Goal: Find specific page/section: Find specific page/section

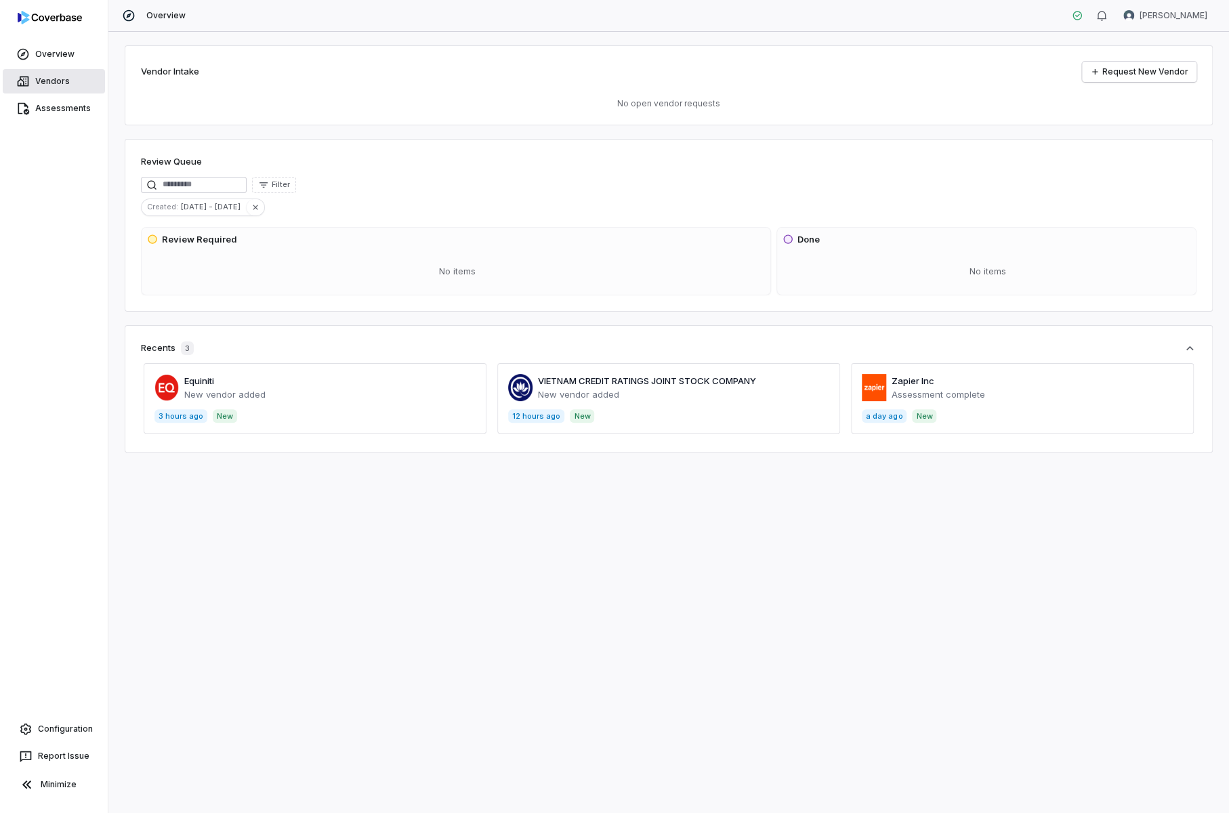
click at [60, 82] on link "Vendors" at bounding box center [54, 81] width 102 height 24
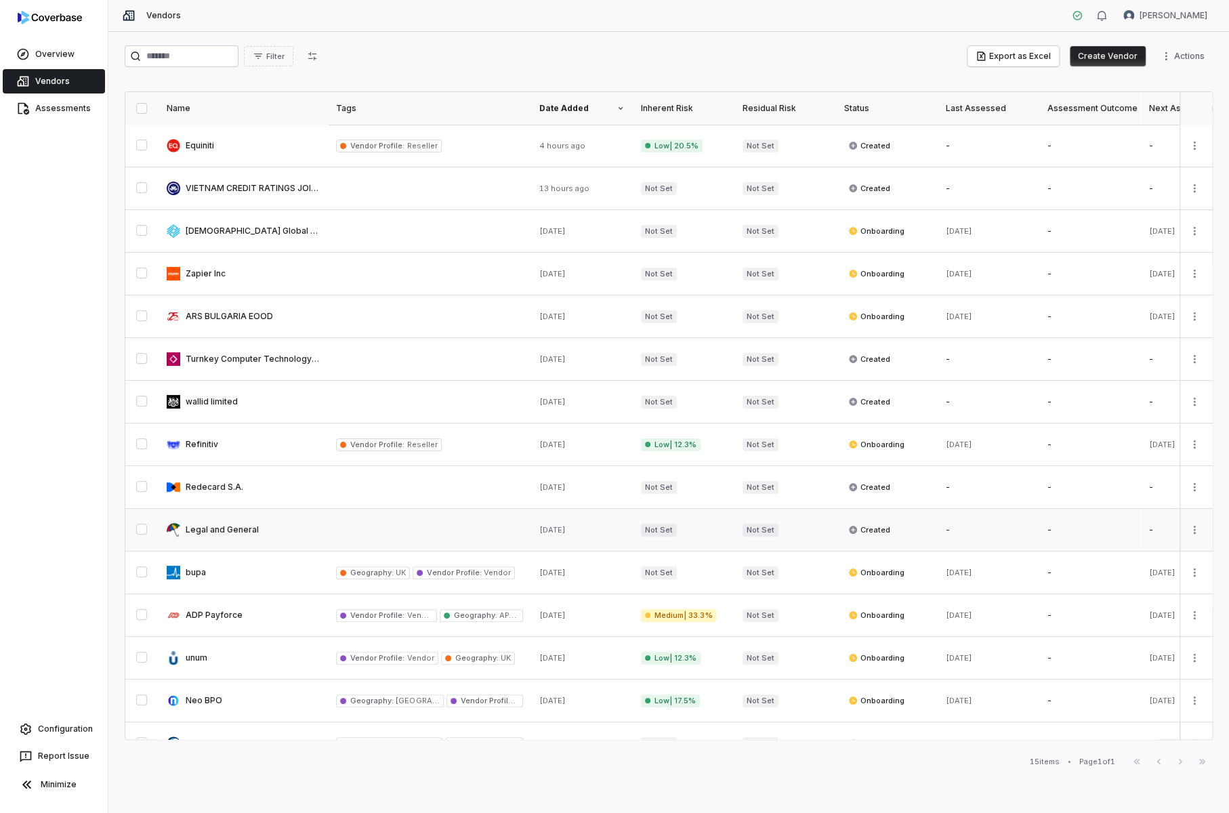
scroll to position [30, 0]
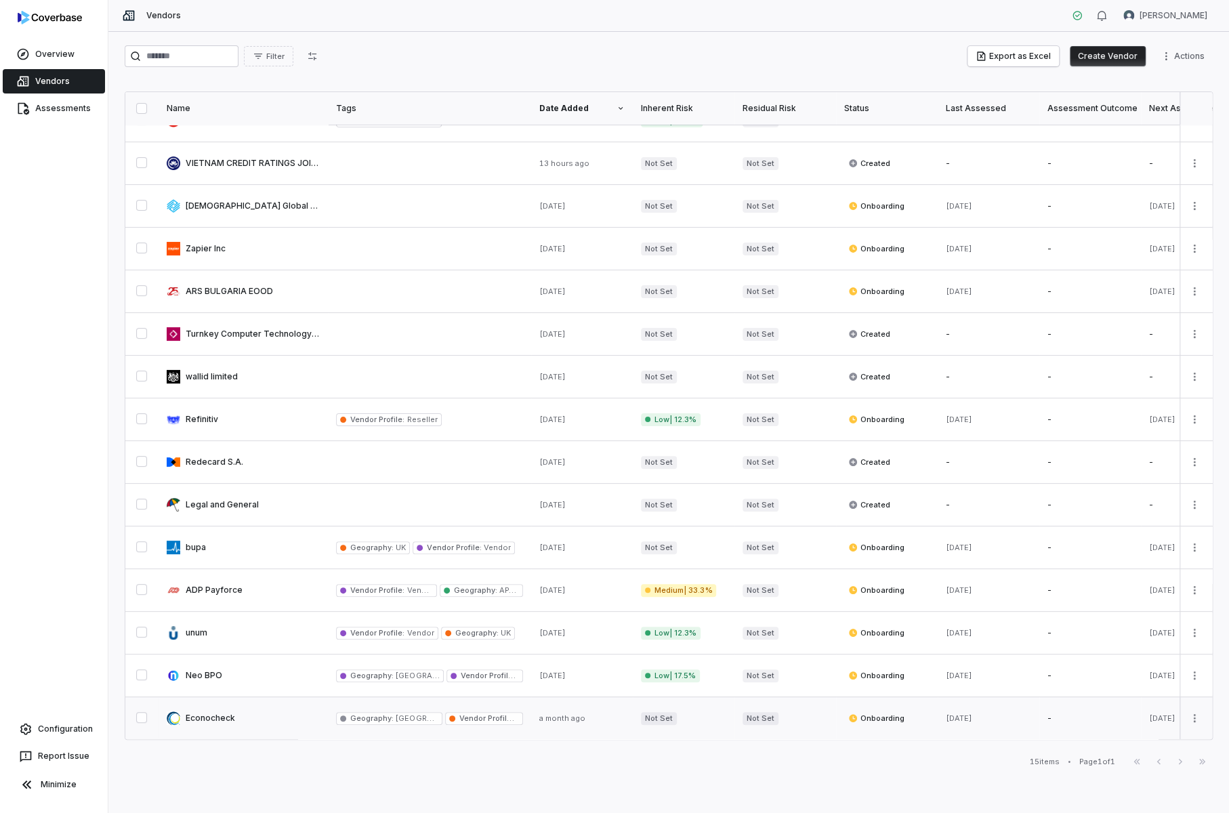
click at [203, 712] on link at bounding box center [243, 718] width 169 height 42
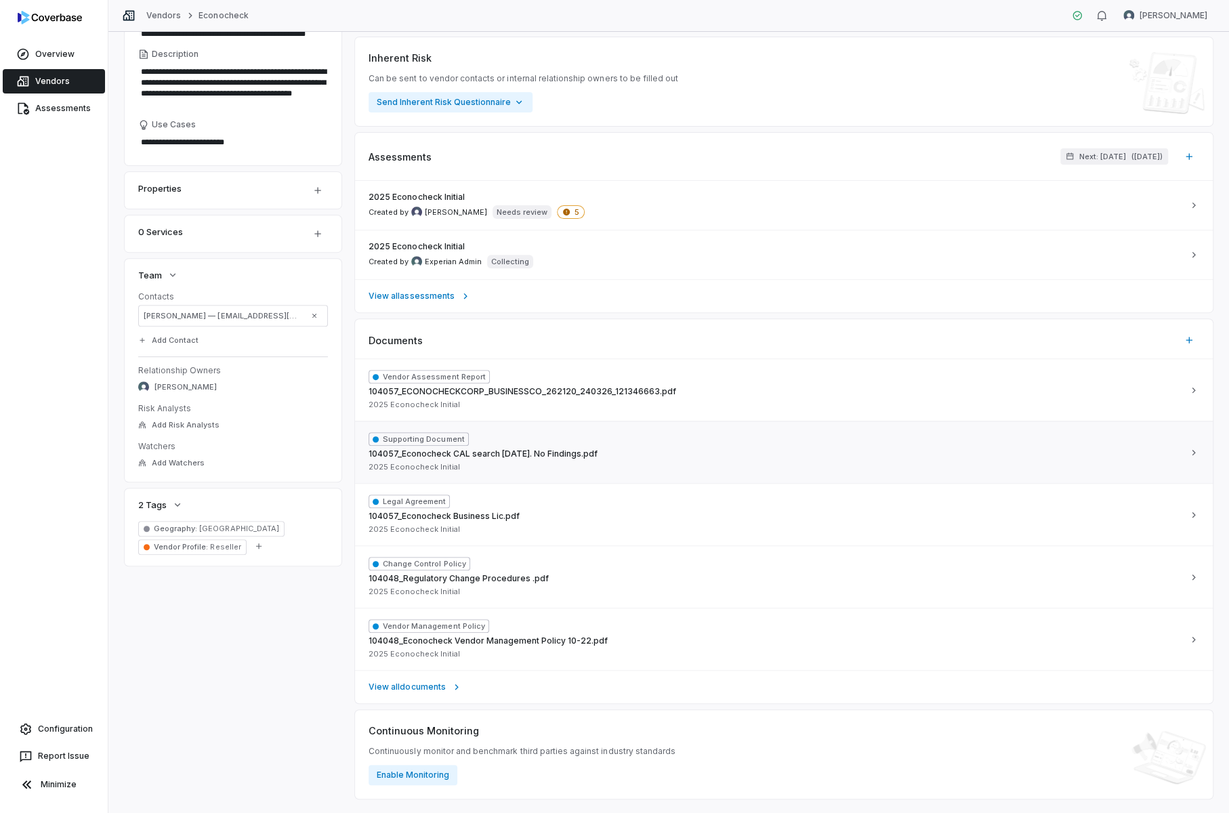
scroll to position [222, 0]
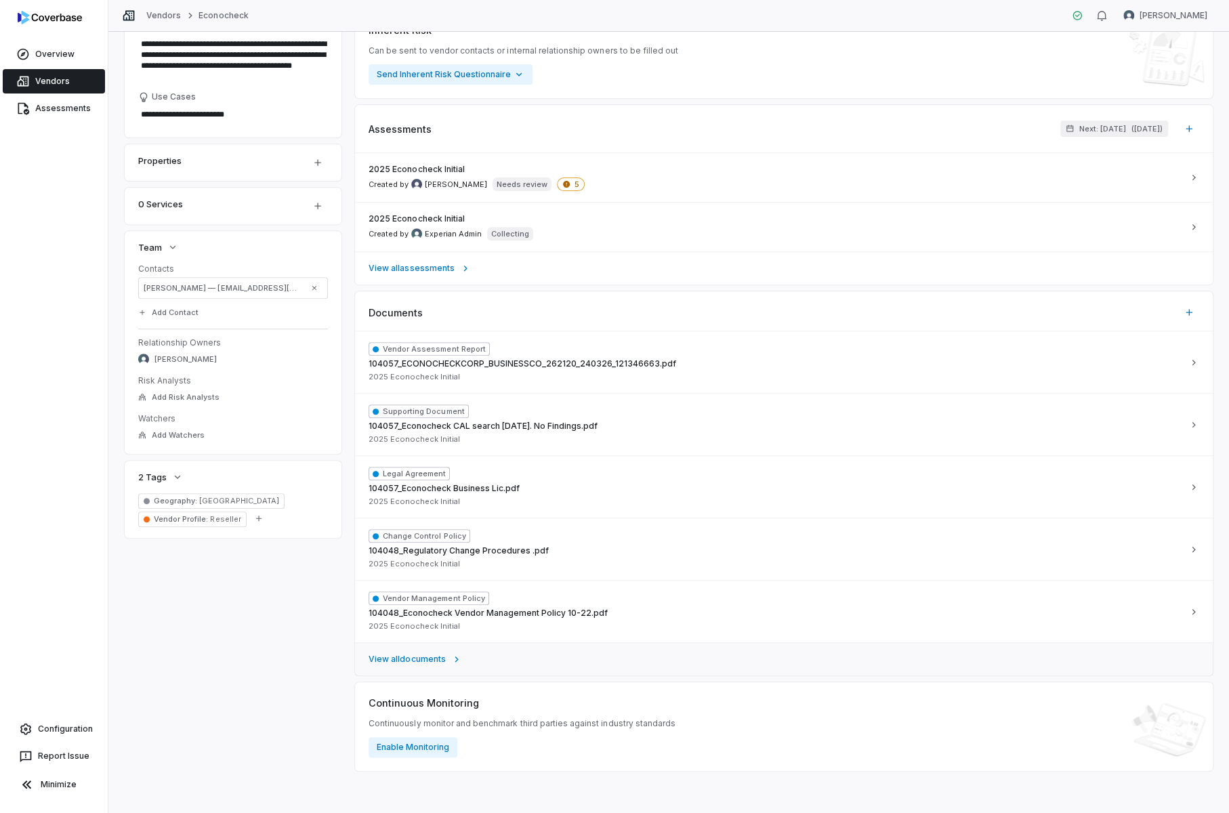
click at [404, 657] on span "View all documents" at bounding box center [407, 659] width 77 height 11
type textarea "*"
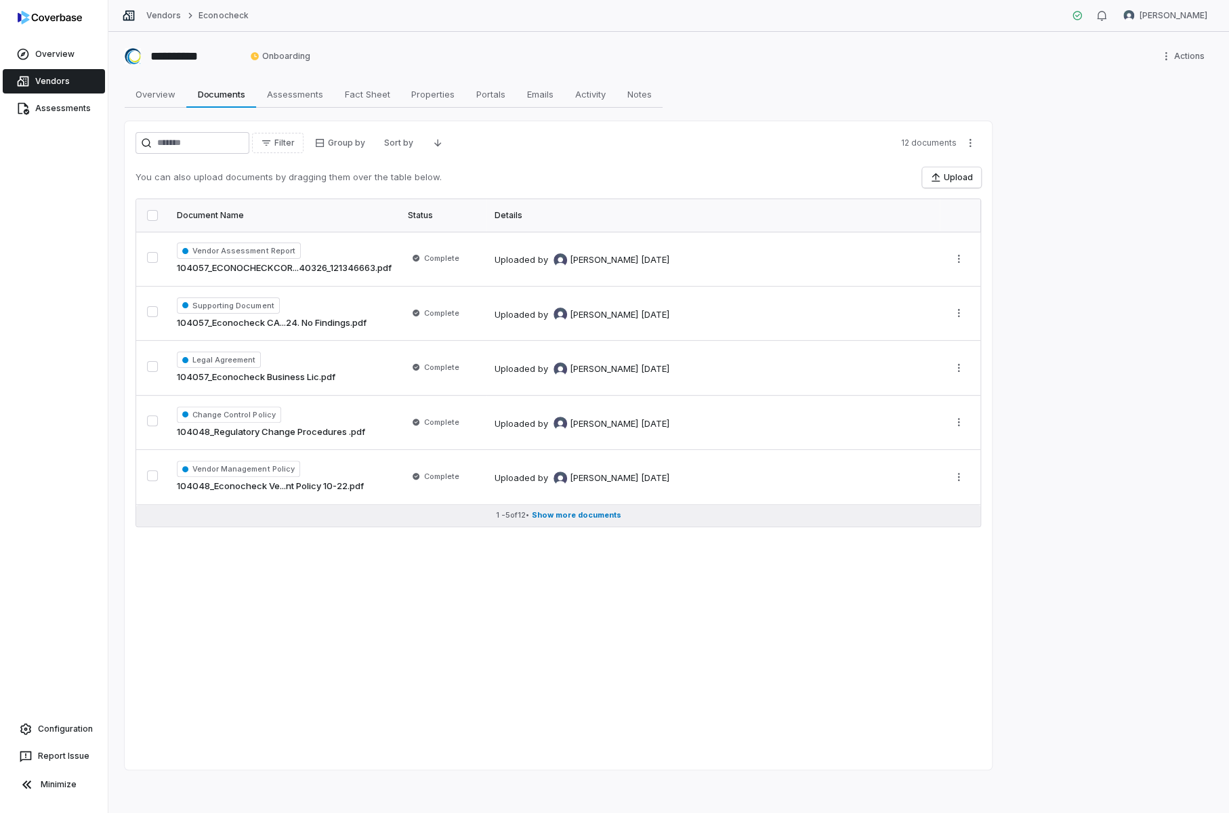
click at [562, 514] on span "Show more documents" at bounding box center [576, 515] width 89 height 10
